Goal: Find specific page/section: Find specific page/section

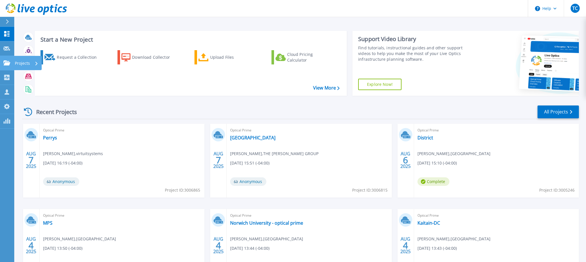
click at [16, 64] on p "Projects" at bounding box center [22, 63] width 15 height 15
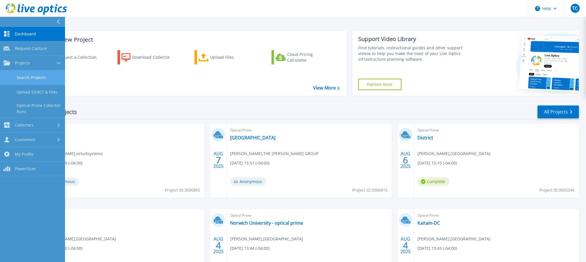
click at [49, 77] on link "Search Projects" at bounding box center [32, 77] width 65 height 15
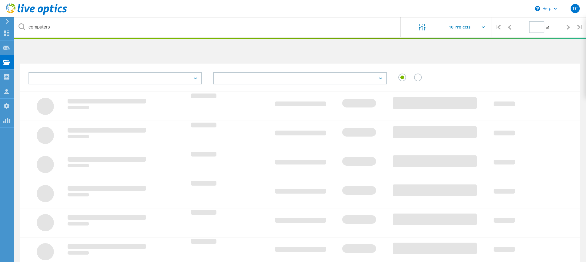
type input "1"
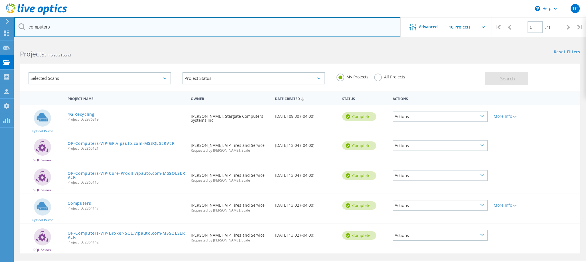
click at [163, 21] on input "computers" at bounding box center [207, 27] width 387 height 20
type input "industrial video"
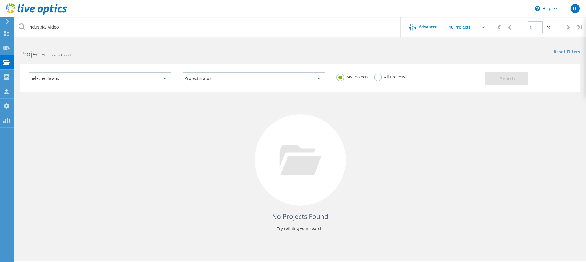
click at [380, 79] on label "All Projects" at bounding box center [389, 76] width 31 height 5
click at [0, 0] on input "All Projects" at bounding box center [0, 0] width 0 height 0
click at [504, 83] on button "Search" at bounding box center [506, 78] width 43 height 13
